Goal: Information Seeking & Learning: Learn about a topic

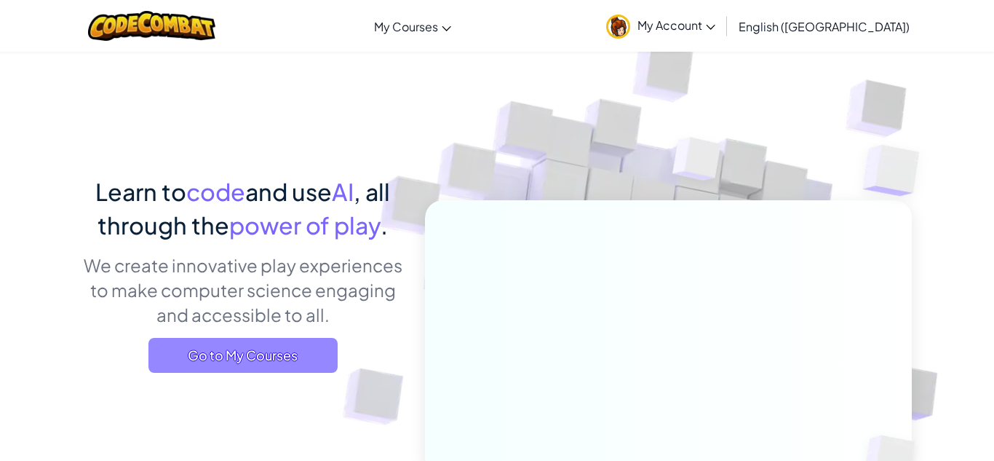
click at [279, 351] on span "Go to My Courses" at bounding box center [242, 355] width 189 height 35
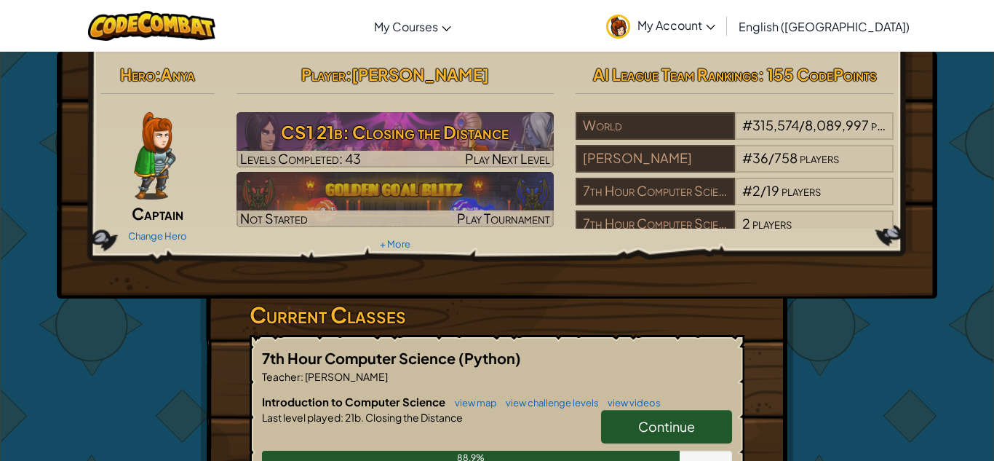
click at [677, 426] on span "Continue" at bounding box center [666, 426] width 57 height 17
